Goal: Use online tool/utility: Utilize a website feature to perform a specific function

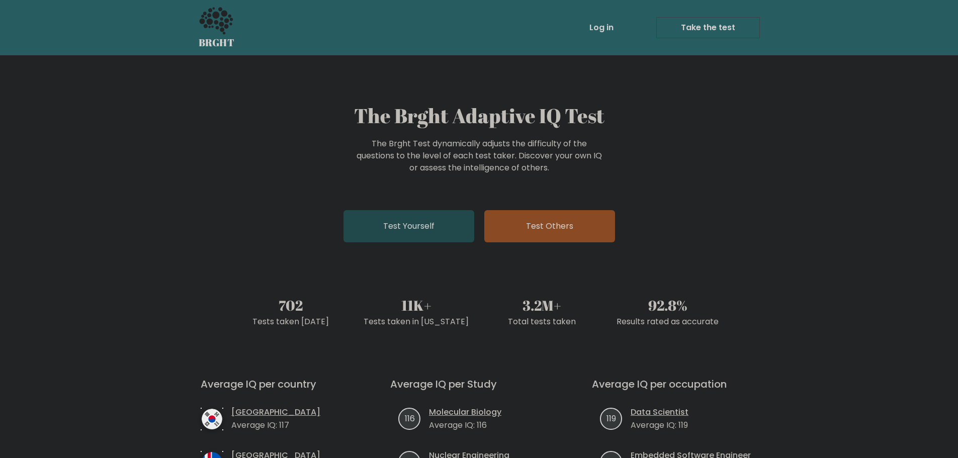
click at [390, 231] on link "Test Yourself" at bounding box center [408, 226] width 131 height 32
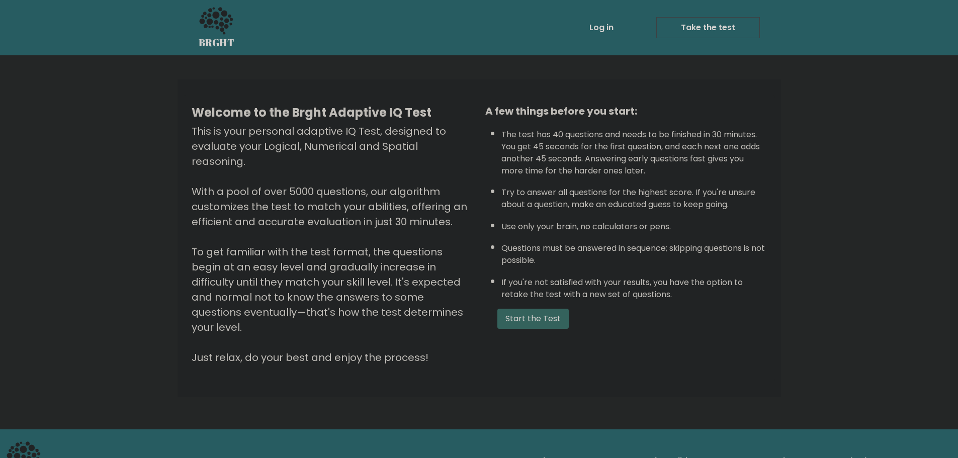
click at [535, 317] on button "Start the Test" at bounding box center [532, 319] width 71 height 20
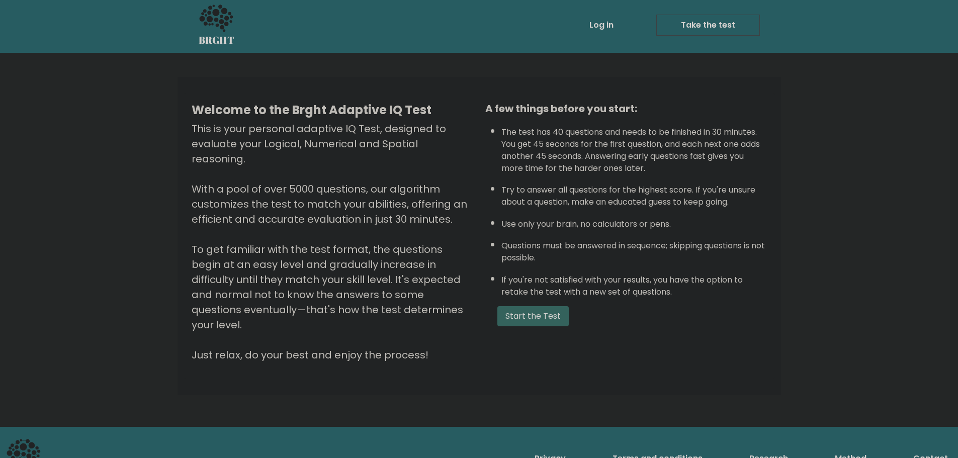
click at [528, 312] on button "Start the Test" at bounding box center [532, 316] width 71 height 20
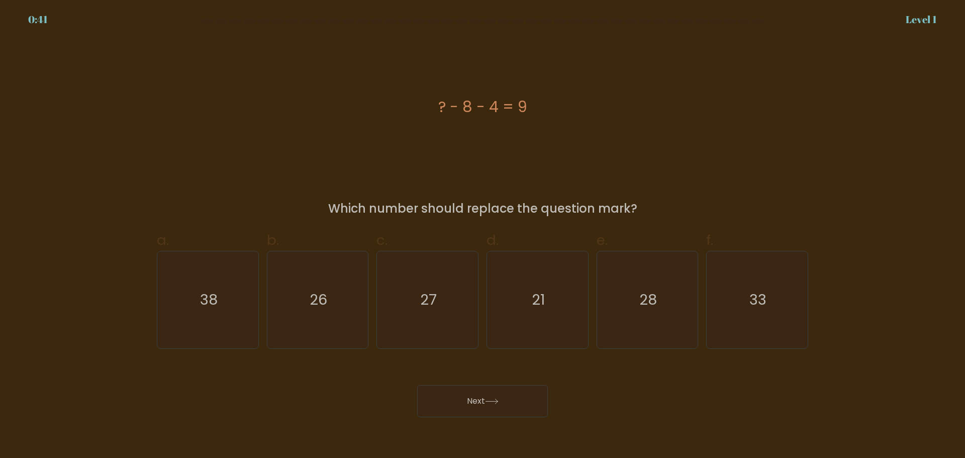
drag, startPoint x: 438, startPoint y: 210, endPoint x: 643, endPoint y: 217, distance: 204.8
click at [643, 217] on div "Which number should replace the question mark?" at bounding box center [483, 209] width 640 height 18
click at [555, 206] on div "Which number should replace the question mark?" at bounding box center [483, 209] width 640 height 18
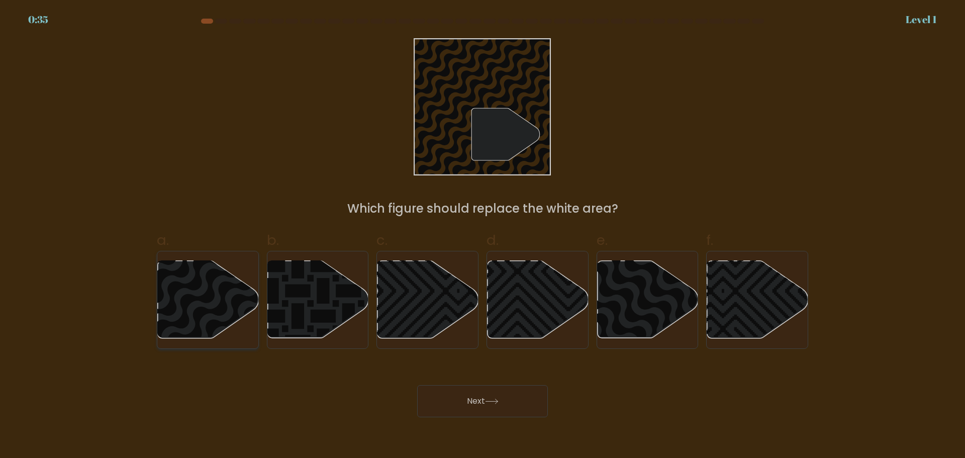
click at [225, 302] on icon at bounding box center [174, 259] width 204 height 204
click at [483, 236] on input "a." at bounding box center [483, 232] width 1 height 7
radio input "true"
click at [504, 409] on button "Next" at bounding box center [482, 401] width 131 height 32
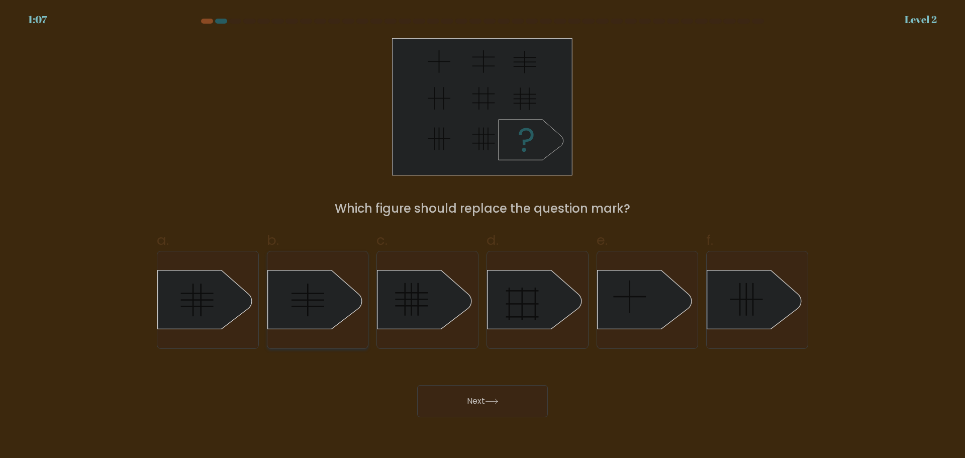
click at [319, 309] on icon at bounding box center [314, 299] width 95 height 59
click at [483, 236] on input "b." at bounding box center [483, 232] width 1 height 7
radio input "true"
click at [436, 317] on icon at bounding box center [425, 299] width 95 height 59
click at [483, 236] on input "c." at bounding box center [483, 232] width 1 height 7
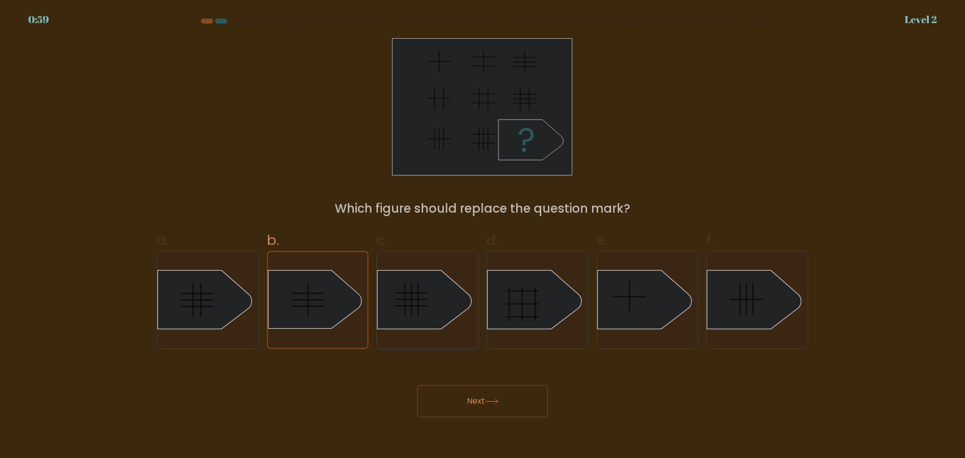
radio input "true"
click at [496, 409] on button "Next" at bounding box center [482, 401] width 131 height 32
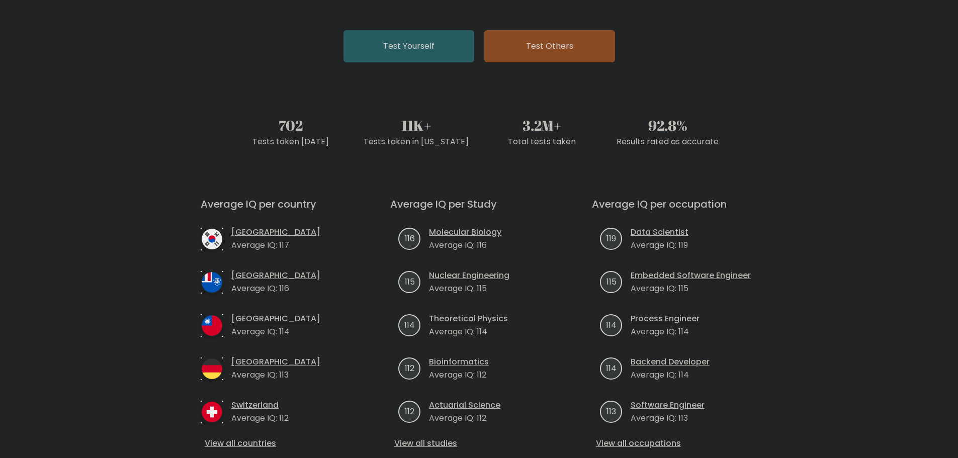
scroll to position [302, 0]
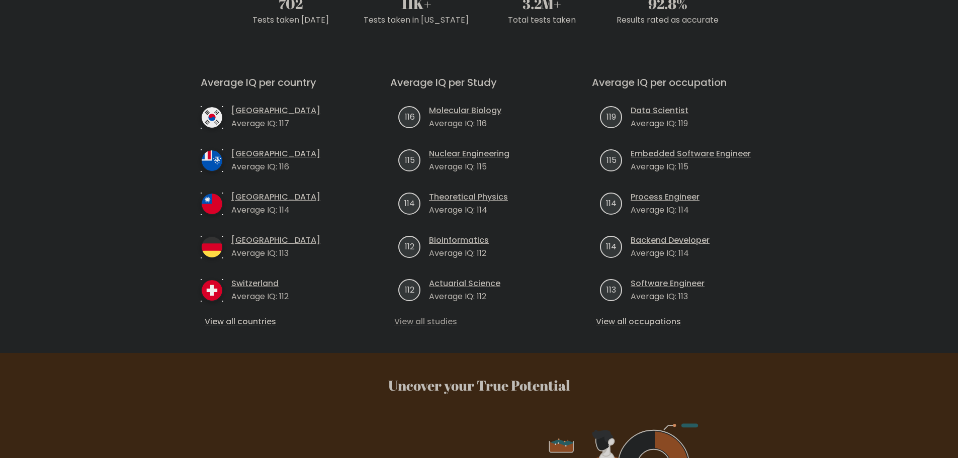
click at [450, 325] on link "View all studies" at bounding box center [478, 322] width 169 height 12
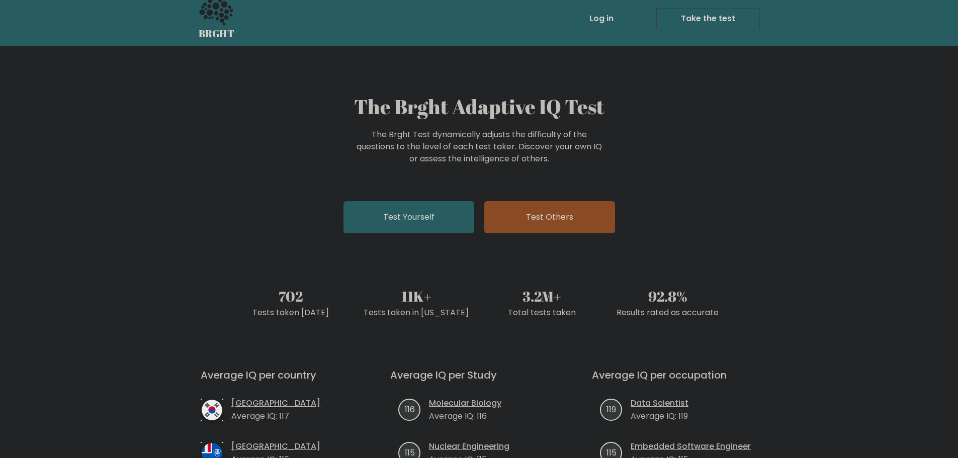
scroll to position [0, 0]
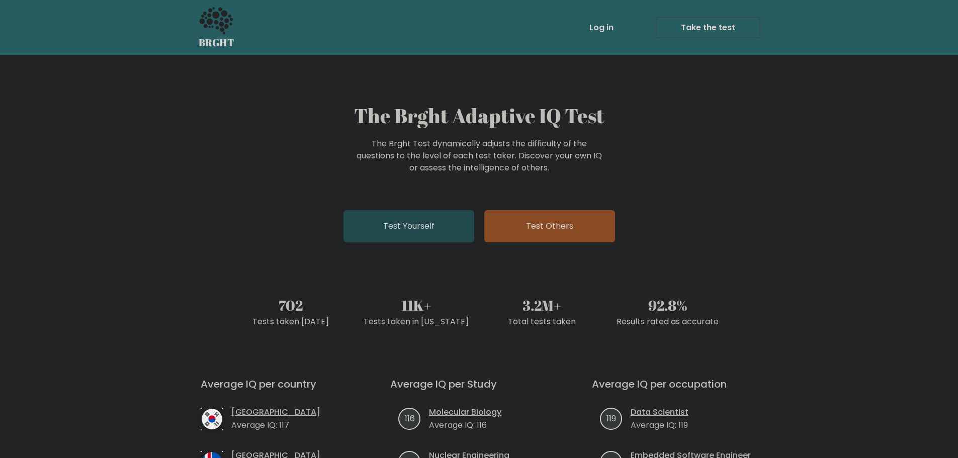
click at [429, 222] on link "Test Yourself" at bounding box center [408, 226] width 131 height 32
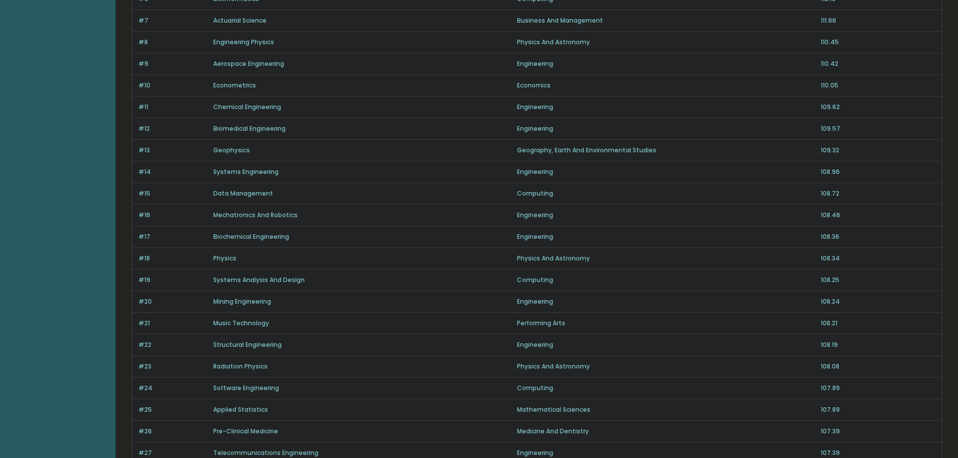
scroll to position [603, 0]
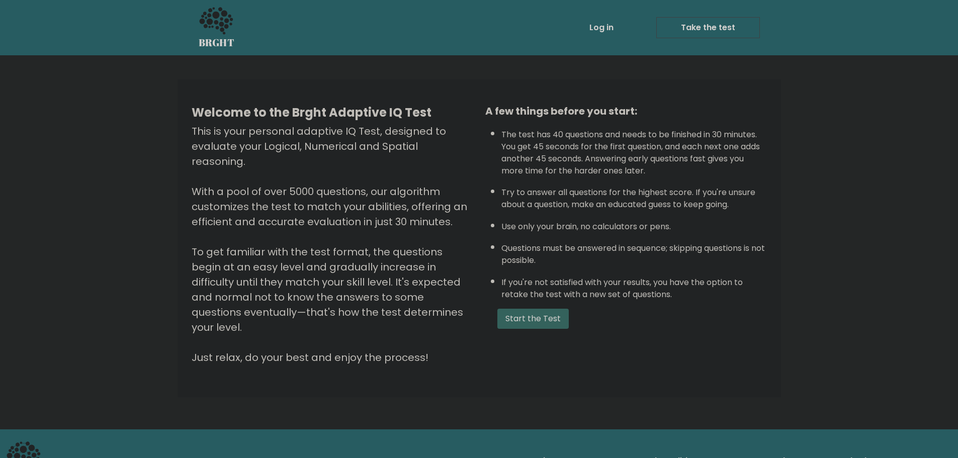
click at [545, 322] on button "Start the Test" at bounding box center [532, 319] width 71 height 20
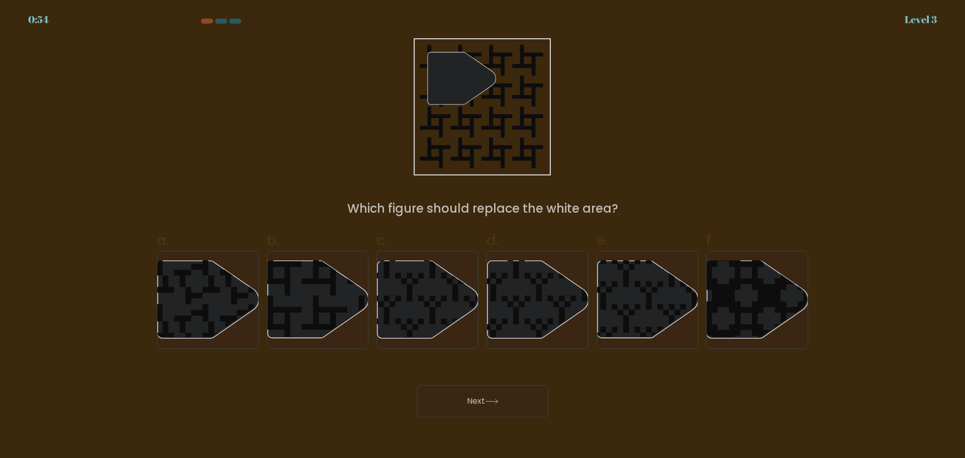
click at [225, 25] on div at bounding box center [483, 23] width 664 height 9
click at [223, 23] on div at bounding box center [221, 21] width 12 height 5
click at [222, 21] on div at bounding box center [221, 21] width 12 height 5
